Goal: Task Accomplishment & Management: Complete application form

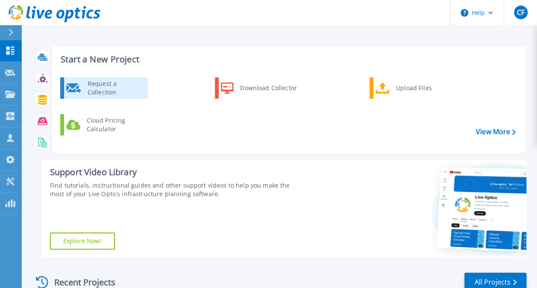
click at [88, 89] on div "Request a Collection" at bounding box center [114, 87] width 62 height 17
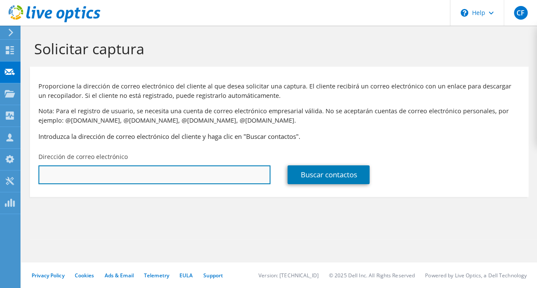
click at [144, 176] on input "text" at bounding box center [154, 174] width 232 height 19
type input "wfulle@insud.com.ar"
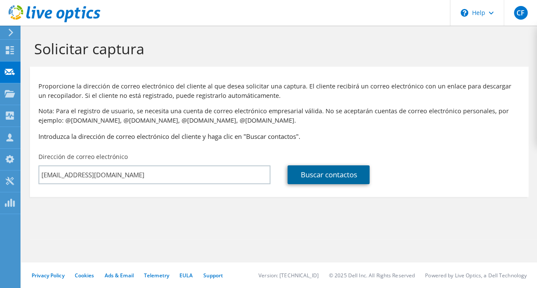
click at [318, 179] on link "Buscar contactos" at bounding box center [328, 174] width 82 height 19
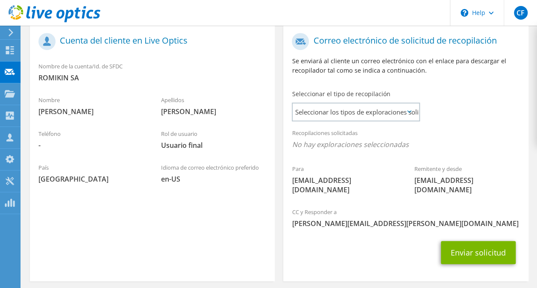
scroll to position [181, 0]
click at [401, 112] on span "Seleccionar los tipos de exploraciones solicitados" at bounding box center [356, 111] width 126 height 17
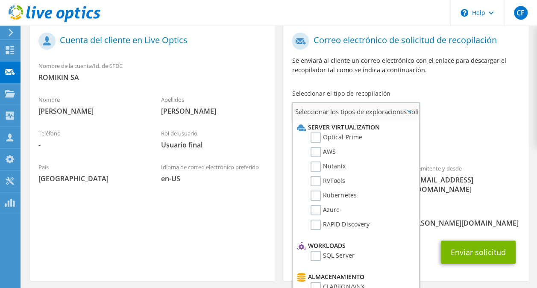
click at [418, 152] on div "Seleccionar los tipos de exploraciones solicitados Server Virtualization Optica…" at bounding box center [356, 197] width 128 height 190
click at [331, 138] on label "Optical Prime" at bounding box center [335, 137] width 51 height 10
click at [0, 0] on input "Optical Prime" at bounding box center [0, 0] width 0 height 0
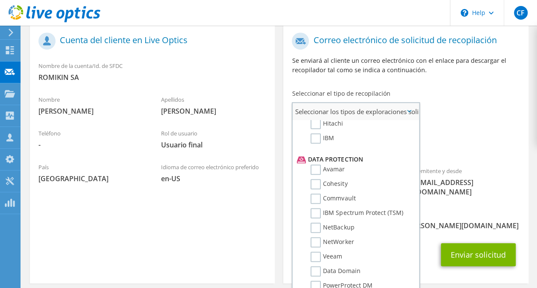
scroll to position [367, 0]
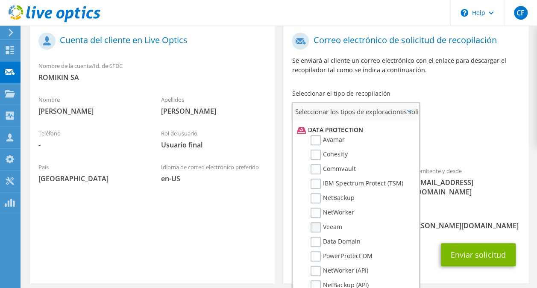
click at [319, 227] on label "Veeam" at bounding box center [326, 227] width 32 height 10
click at [0, 0] on input "Veeam" at bounding box center [0, 0] width 0 height 0
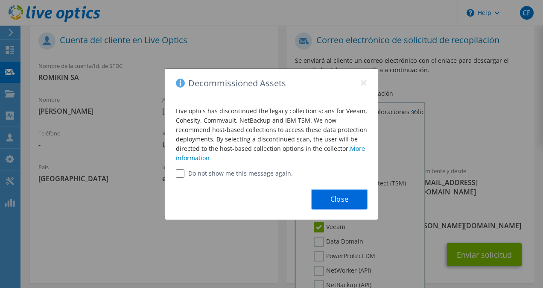
click at [343, 203] on button "Close" at bounding box center [340, 199] width 56 height 19
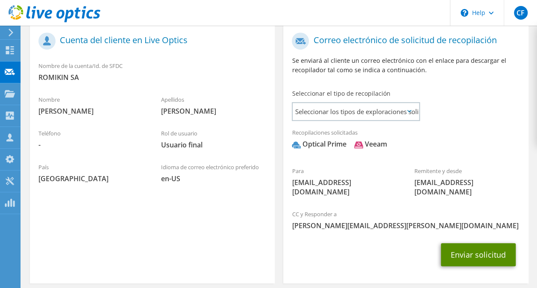
click at [476, 243] on button "Enviar solicitud" at bounding box center [478, 254] width 75 height 23
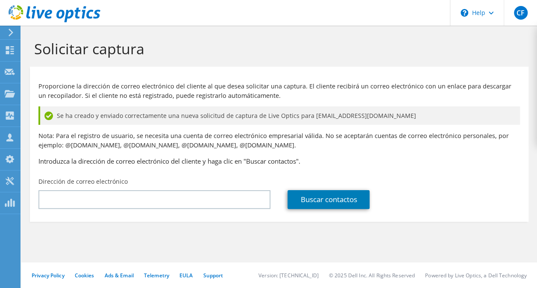
click at [188, 17] on header "CF Asociado de canal Christian Fernandez christian.fernandez@mdyasociados.com.a…" at bounding box center [268, 13] width 537 height 26
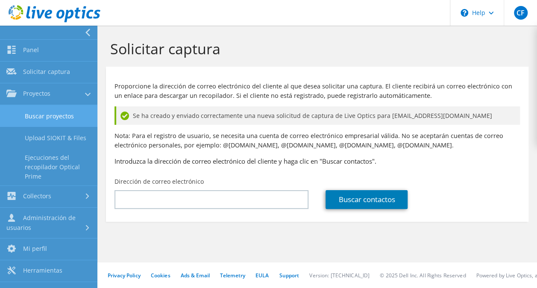
click at [63, 116] on link "Buscar proyectos" at bounding box center [48, 116] width 97 height 22
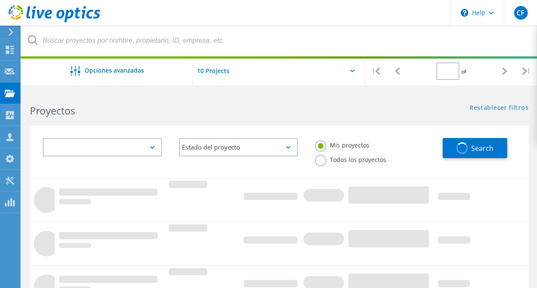
type input "1"
